Goal: Transaction & Acquisition: Purchase product/service

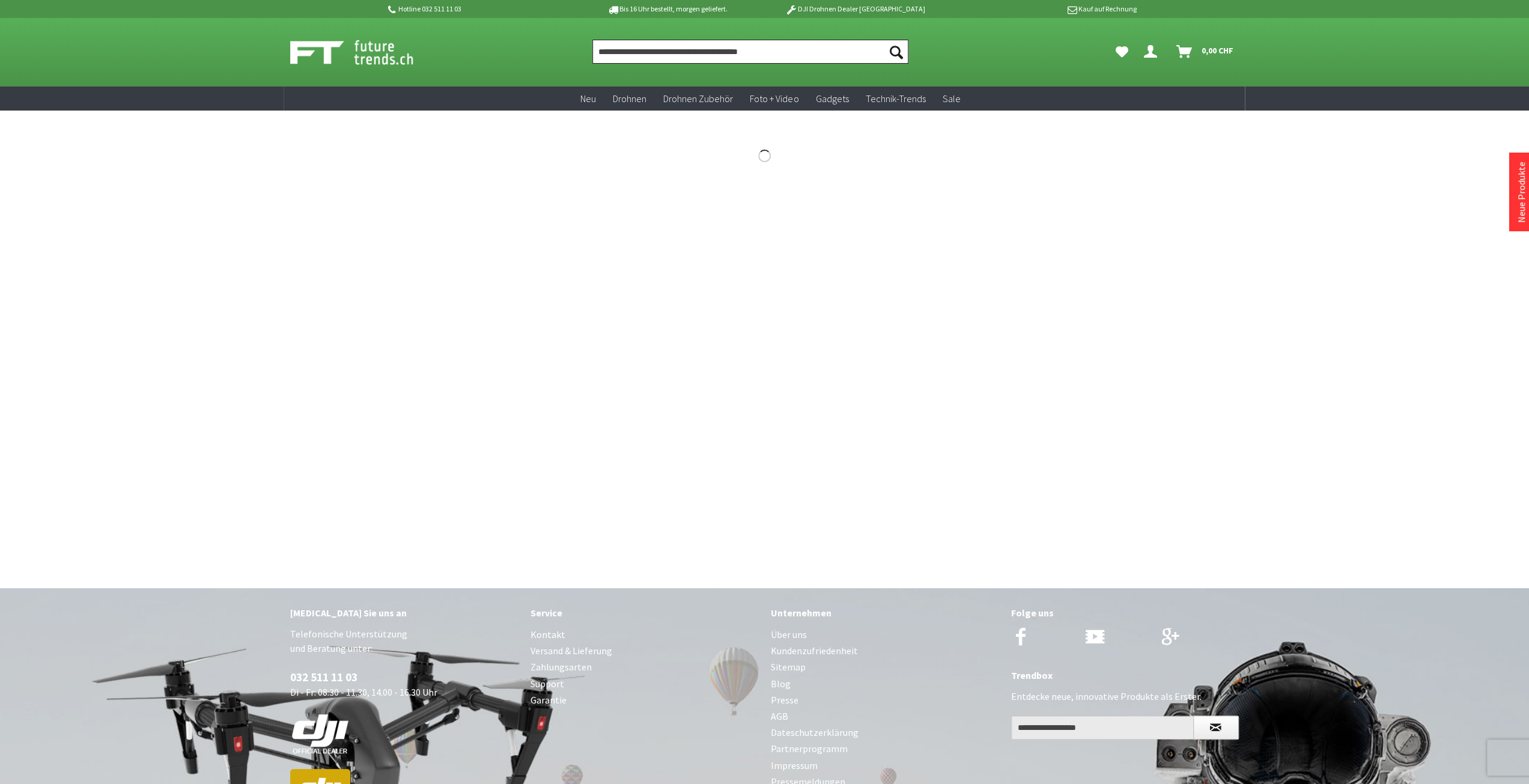
click at [816, 56] on input "Produkt, Marke, Kategorie, EAN, Artikelnummer…" at bounding box center [750, 51] width 316 height 24
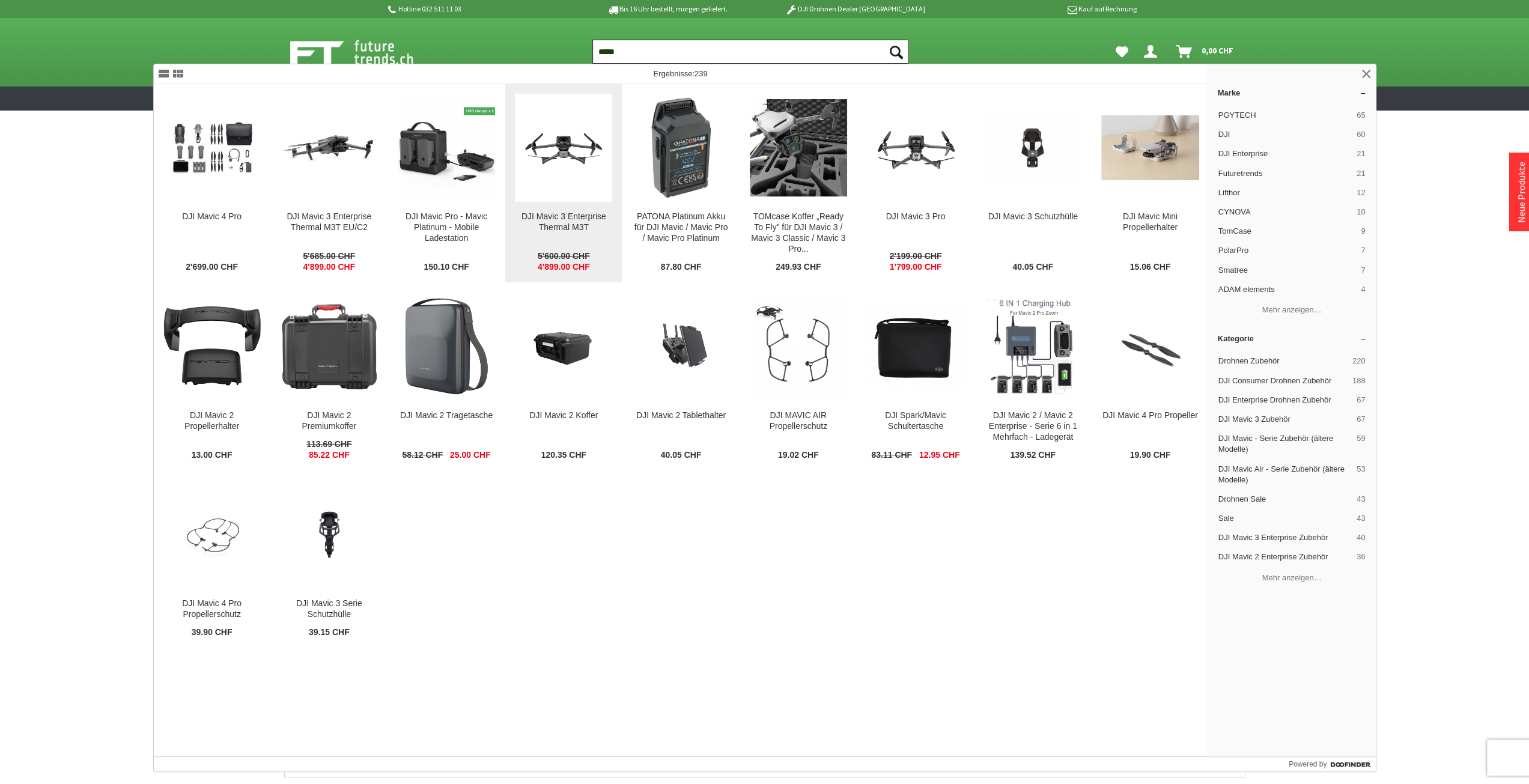
type input "*****"
click at [558, 157] on img at bounding box center [563, 147] width 97 height 55
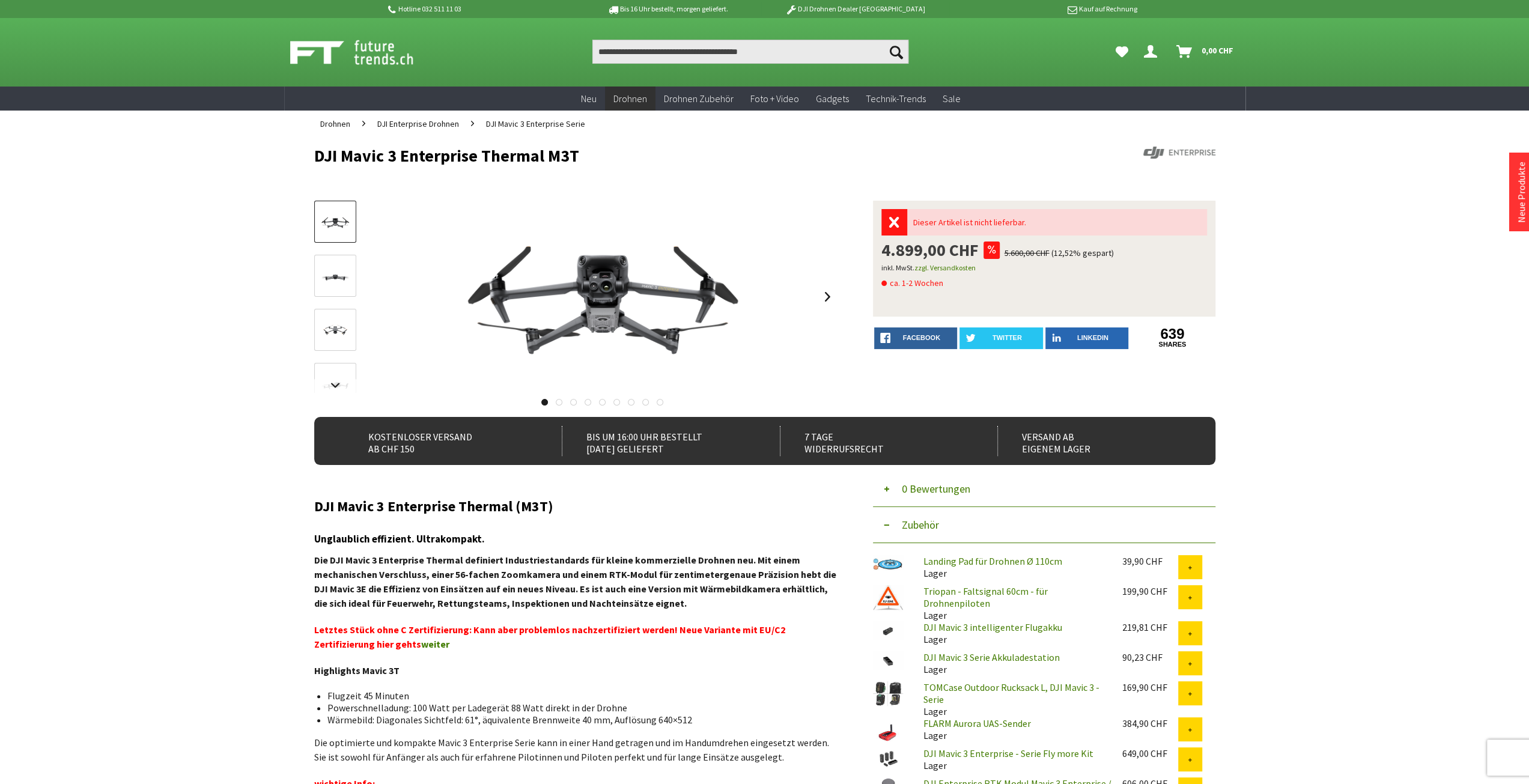
click at [557, 402] on link at bounding box center [559, 402] width 7 height 7
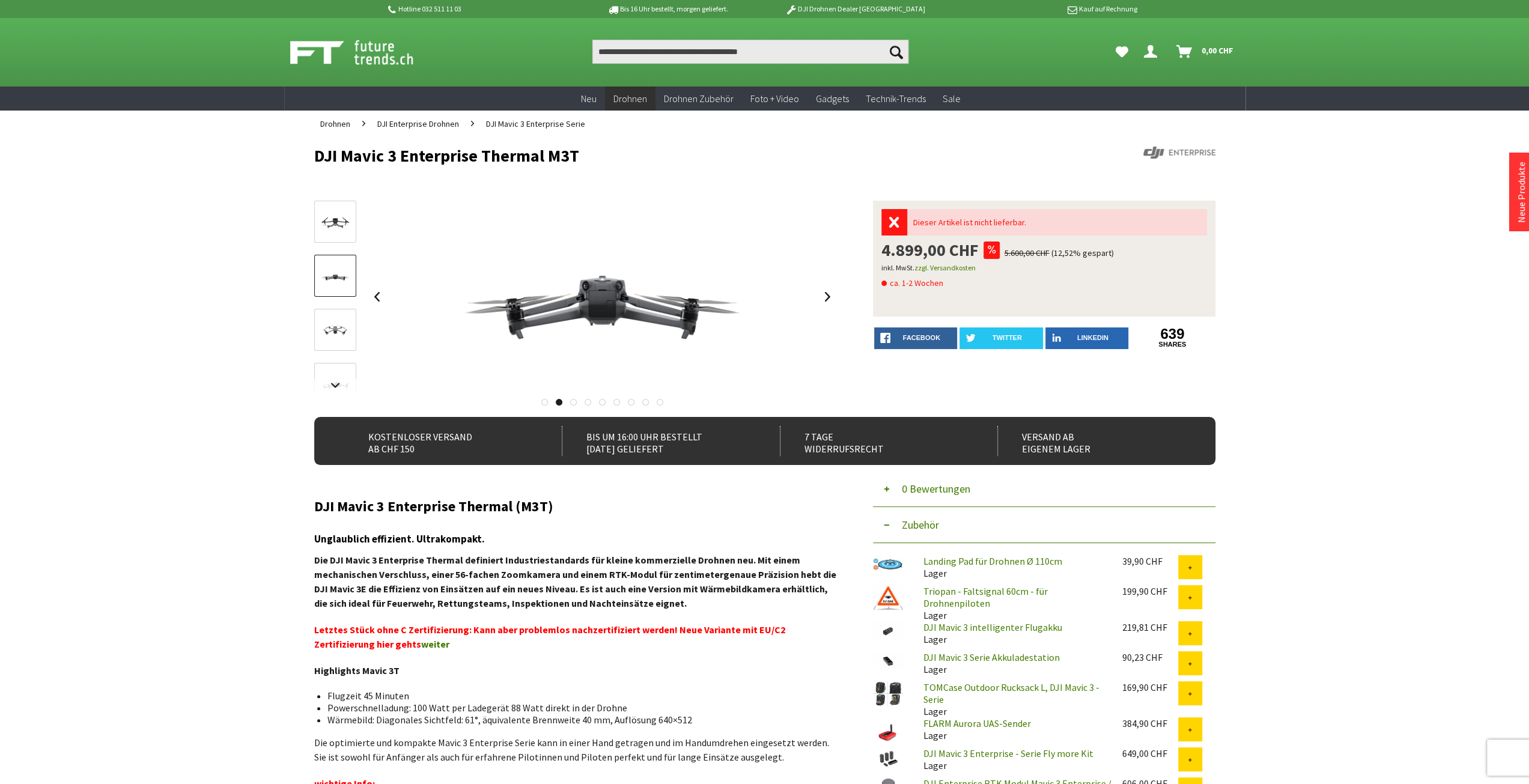
click at [569, 401] on div at bounding box center [576, 399] width 523 height 12
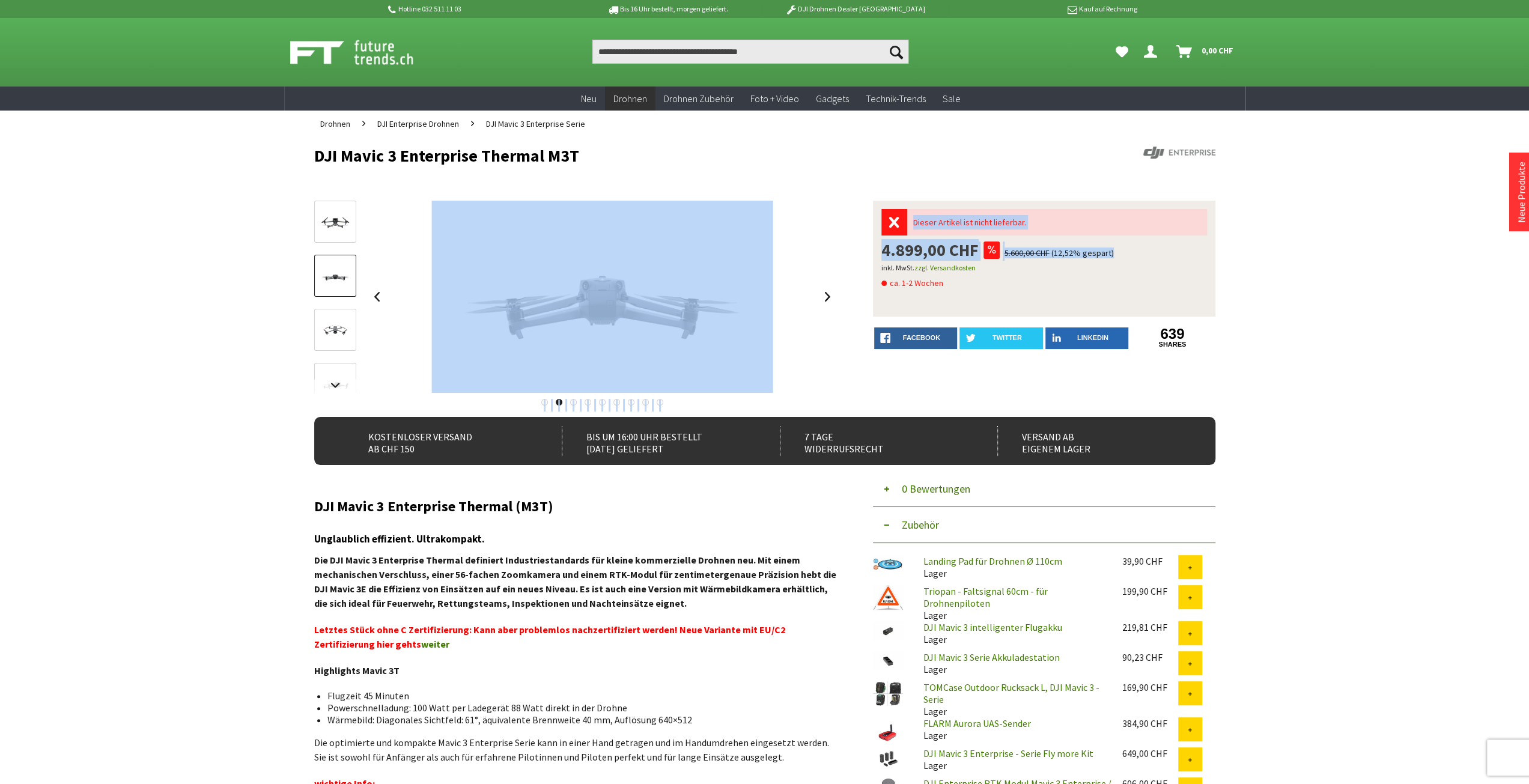
drag, startPoint x: 1121, startPoint y: 252, endPoint x: 840, endPoint y: 249, distance: 281.0
click at [840, 249] on div "Dieser Artikel ist nicht lieferbar. 4.899,00 CHF 5.600,00 CHF (12,52% gespart) …" at bounding box center [765, 309] width 901 height 216
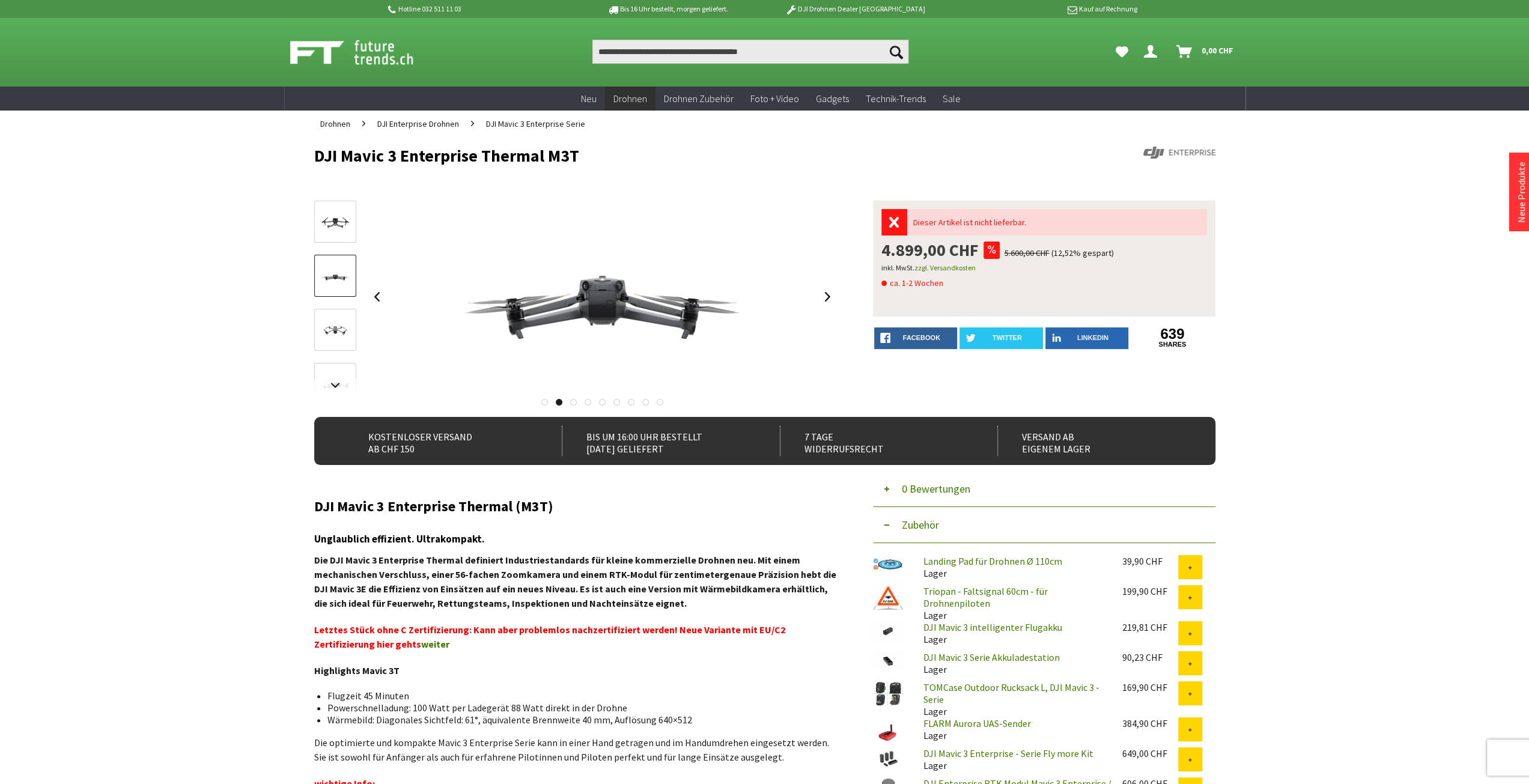
click at [746, 171] on div at bounding box center [675, 173] width 721 height 12
click at [830, 295] on link at bounding box center [828, 297] width 18 height 42
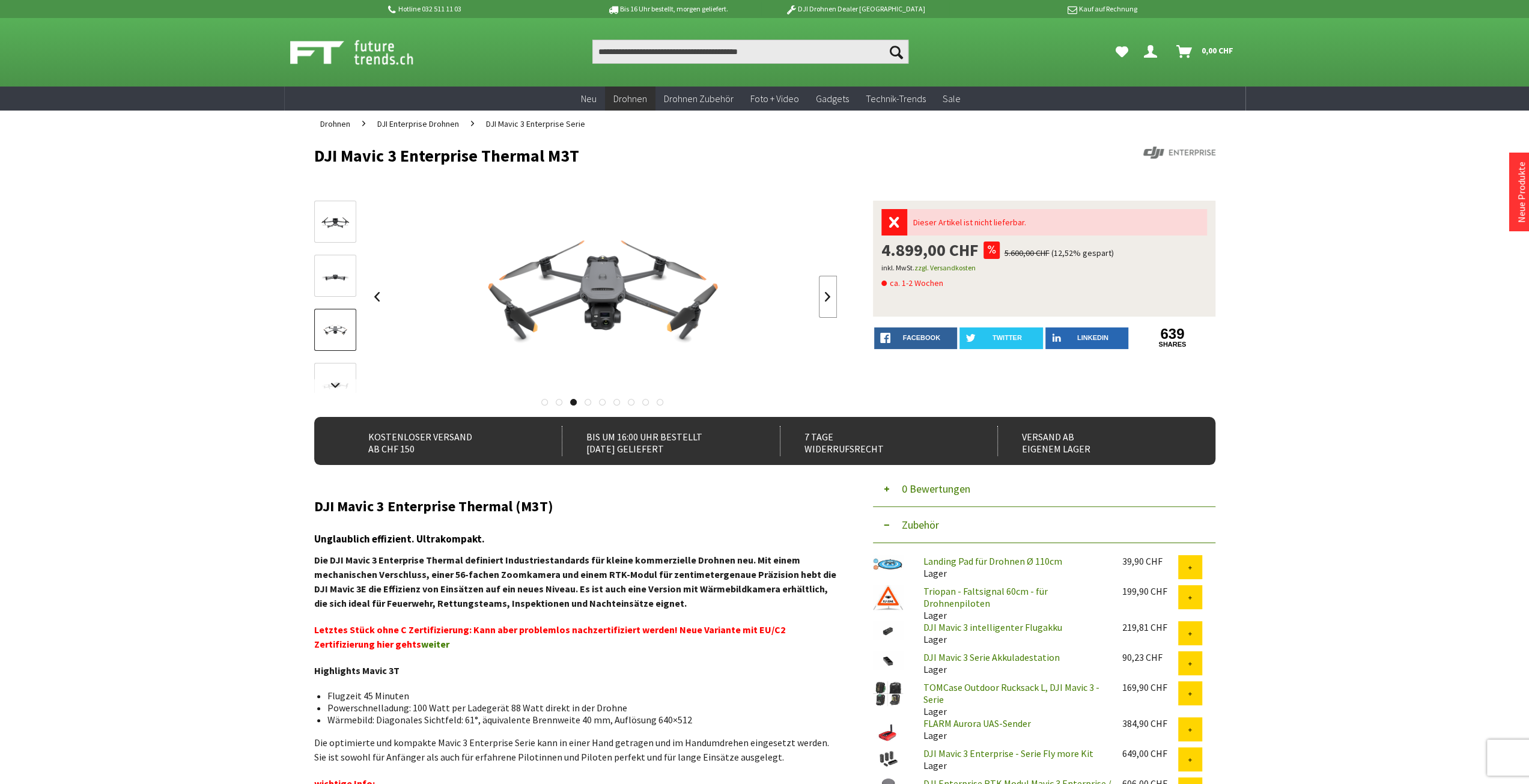
click at [829, 297] on link at bounding box center [828, 297] width 18 height 42
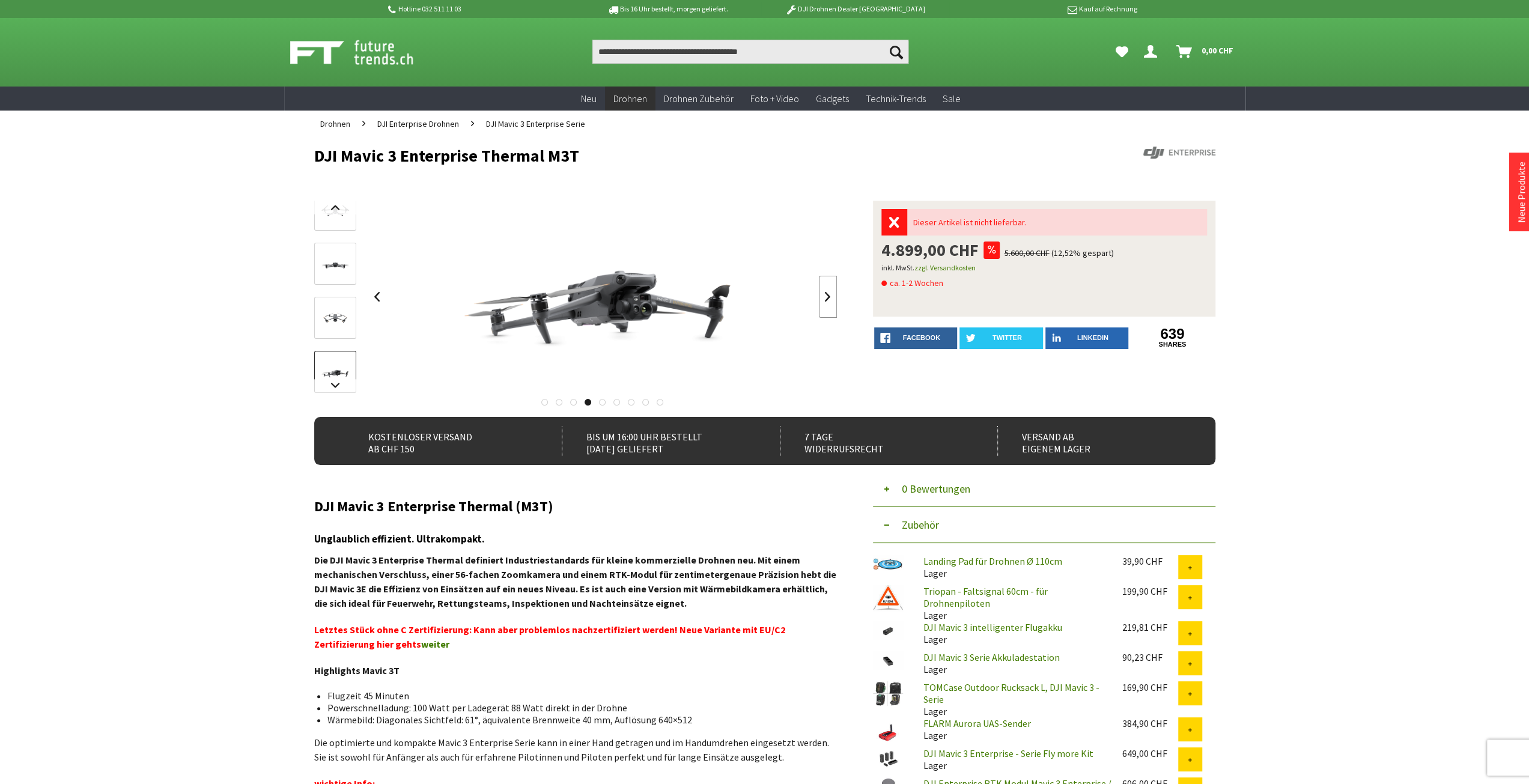
click at [829, 297] on link at bounding box center [828, 297] width 18 height 42
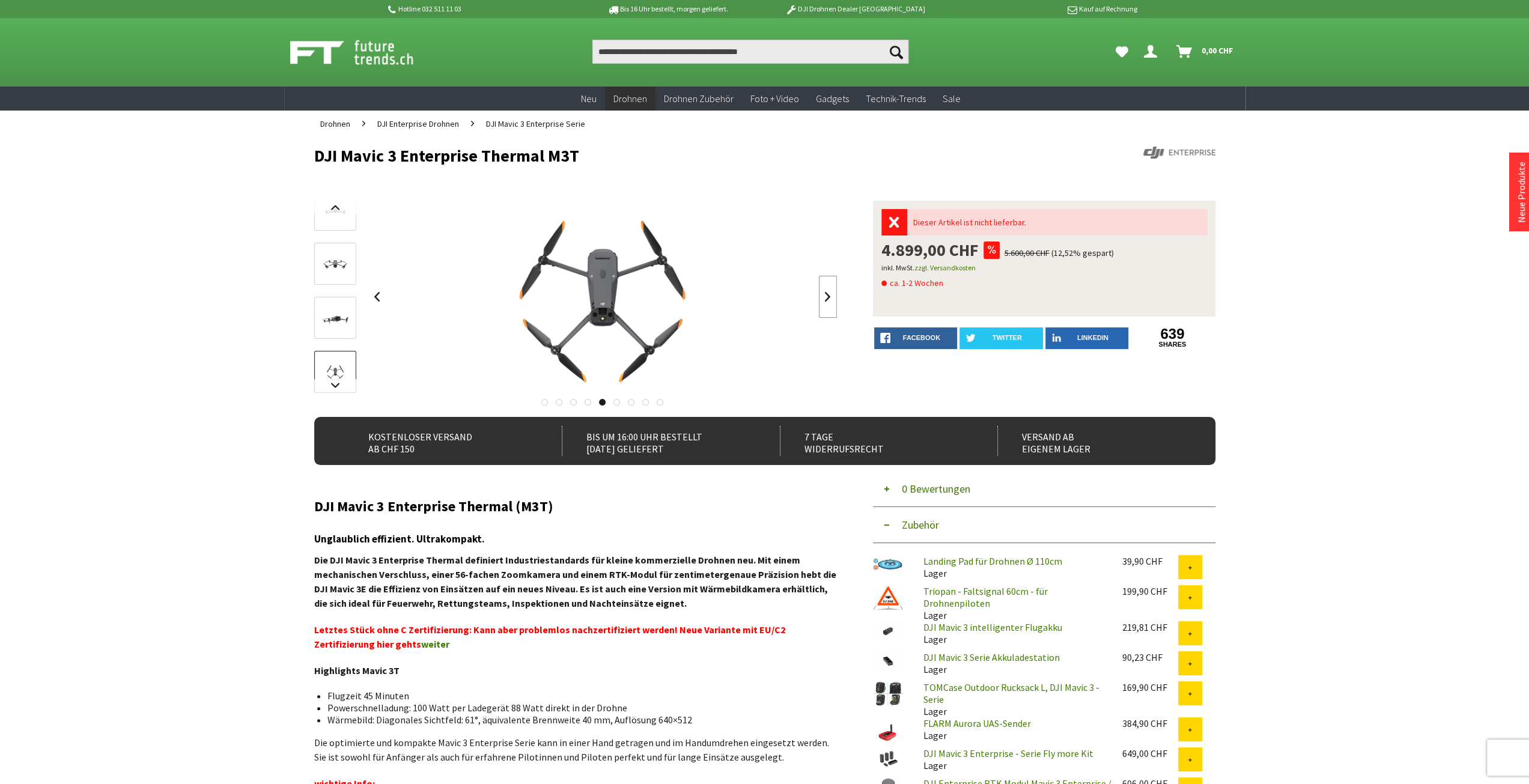
click at [828, 298] on link at bounding box center [828, 297] width 18 height 42
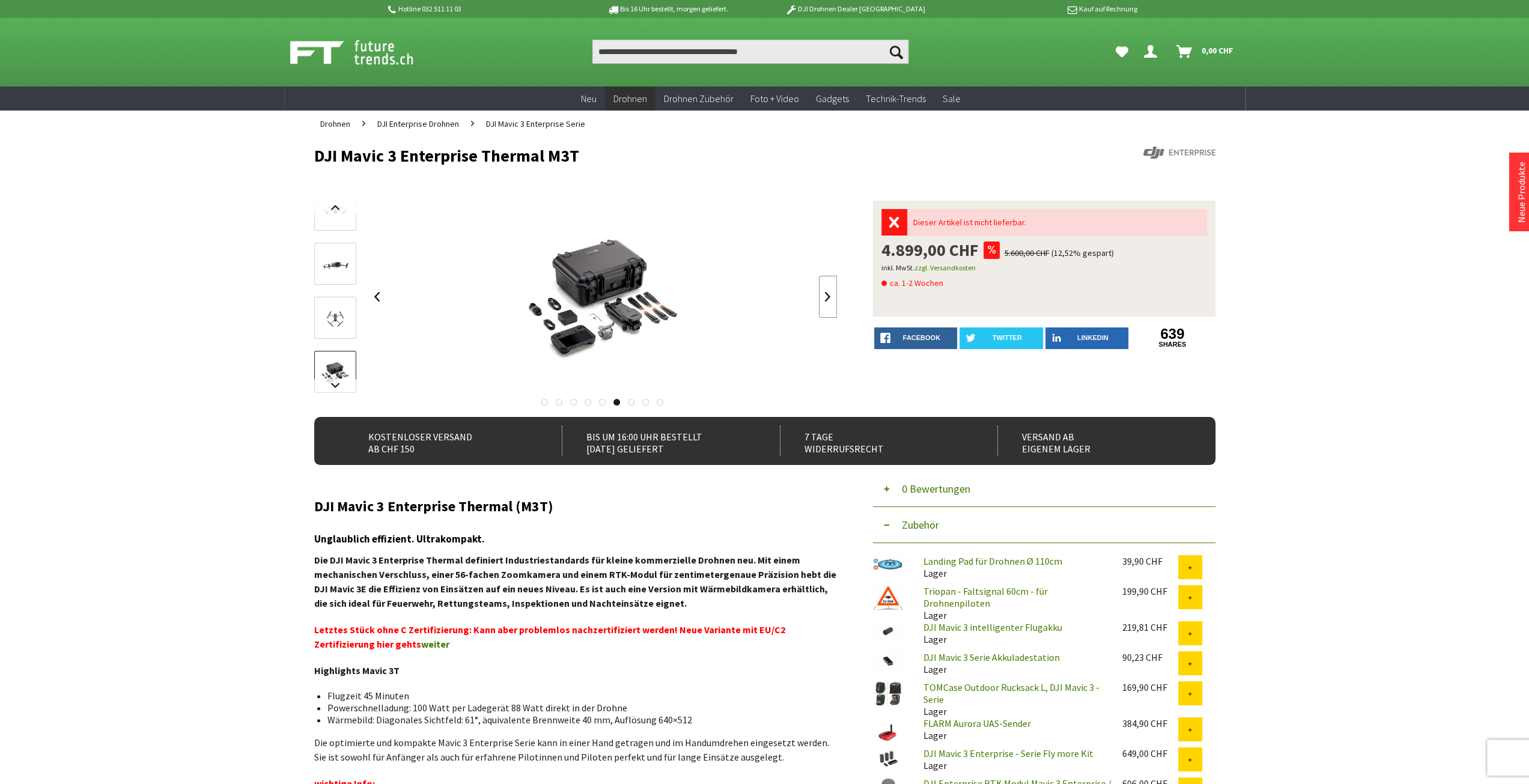
click at [829, 295] on link at bounding box center [828, 297] width 18 height 42
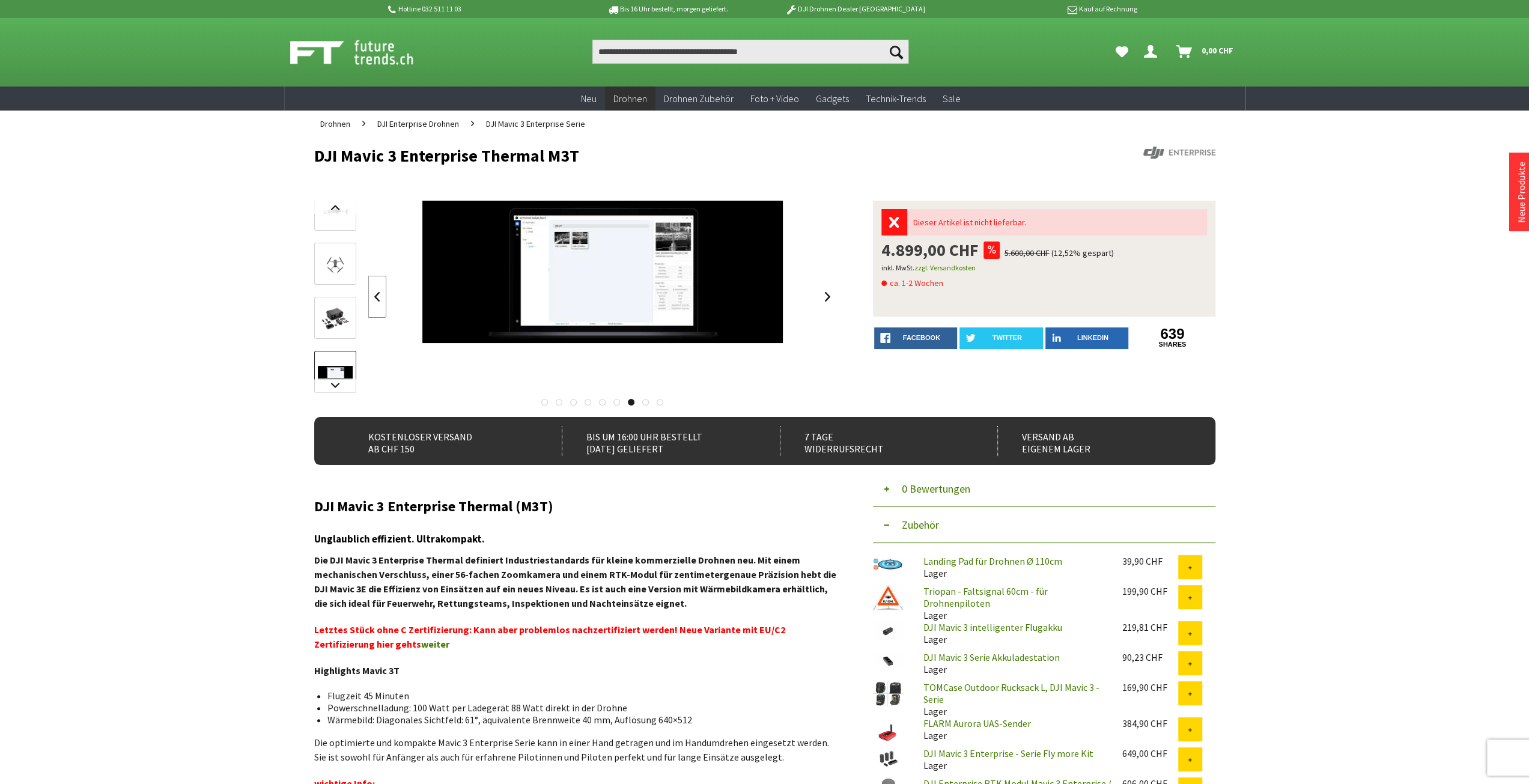
click at [374, 295] on link at bounding box center [378, 297] width 18 height 42
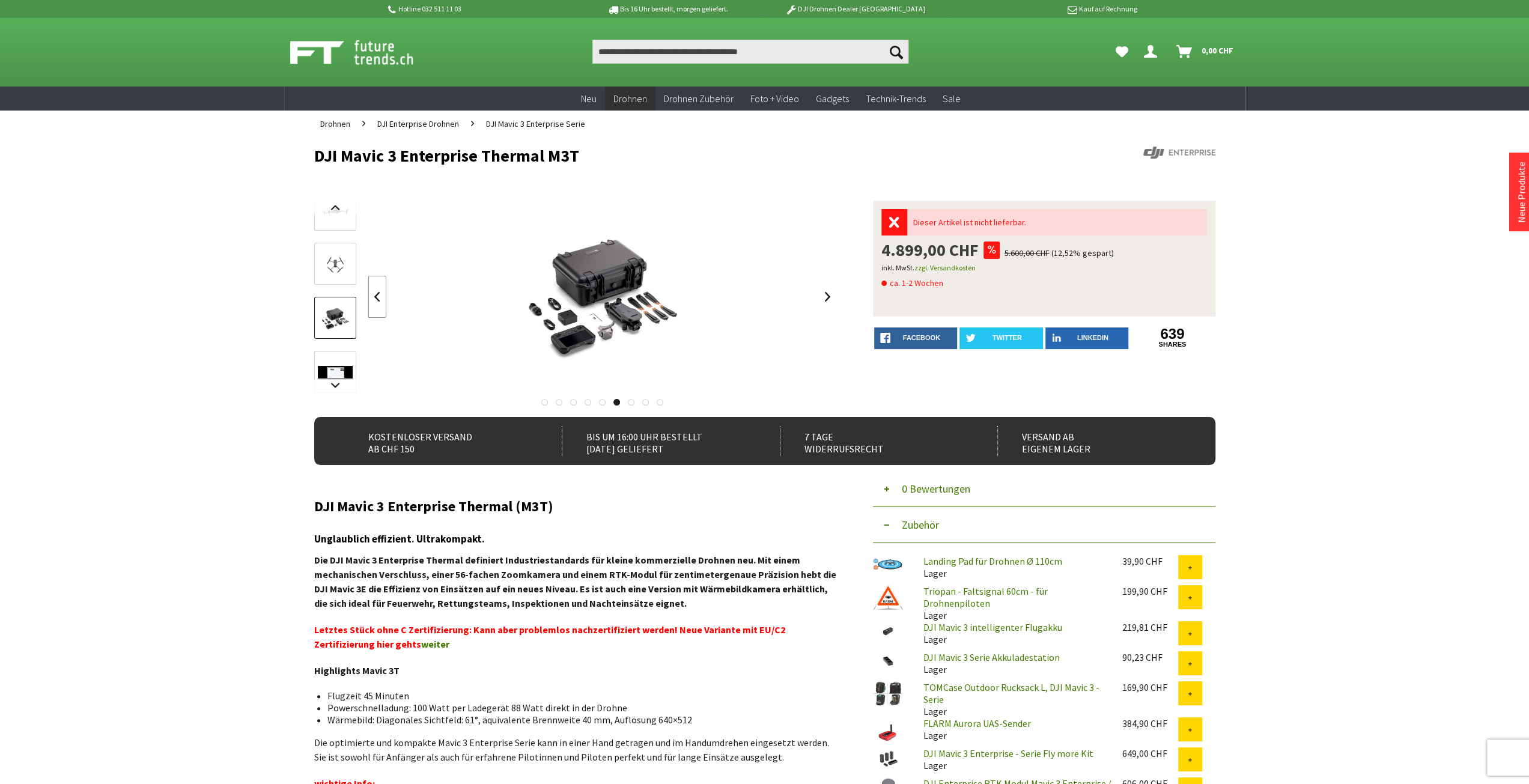
click at [373, 296] on link at bounding box center [378, 297] width 18 height 42
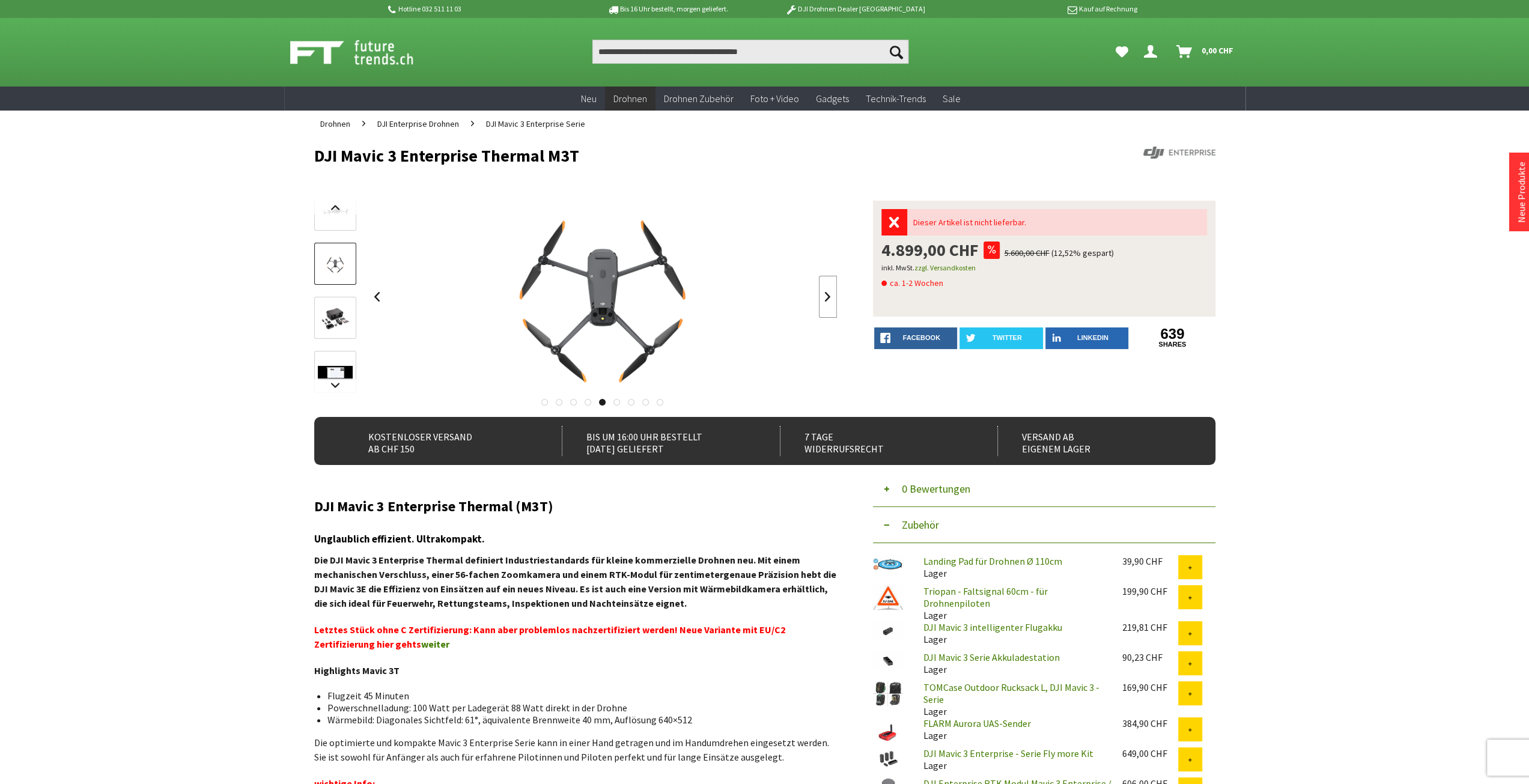
click at [827, 298] on link at bounding box center [828, 297] width 18 height 42
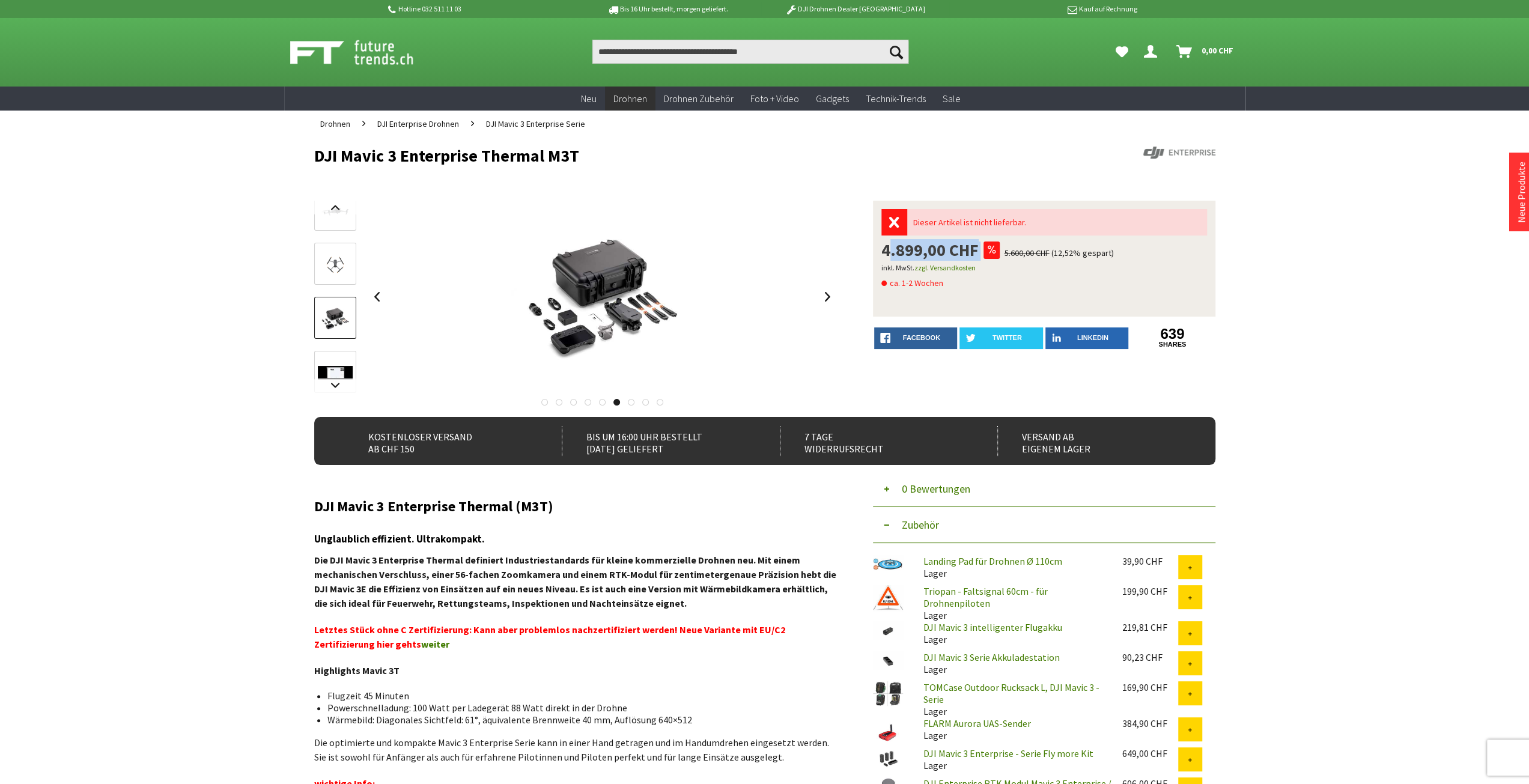
drag, startPoint x: 885, startPoint y: 250, endPoint x: 970, endPoint y: 257, distance: 85.3
click at [979, 253] on div "4.899,00 CHF 5.600,00 CHF (12,52% gespart)" at bounding box center [1045, 250] width 326 height 19
